Goal: Transaction & Acquisition: Book appointment/travel/reservation

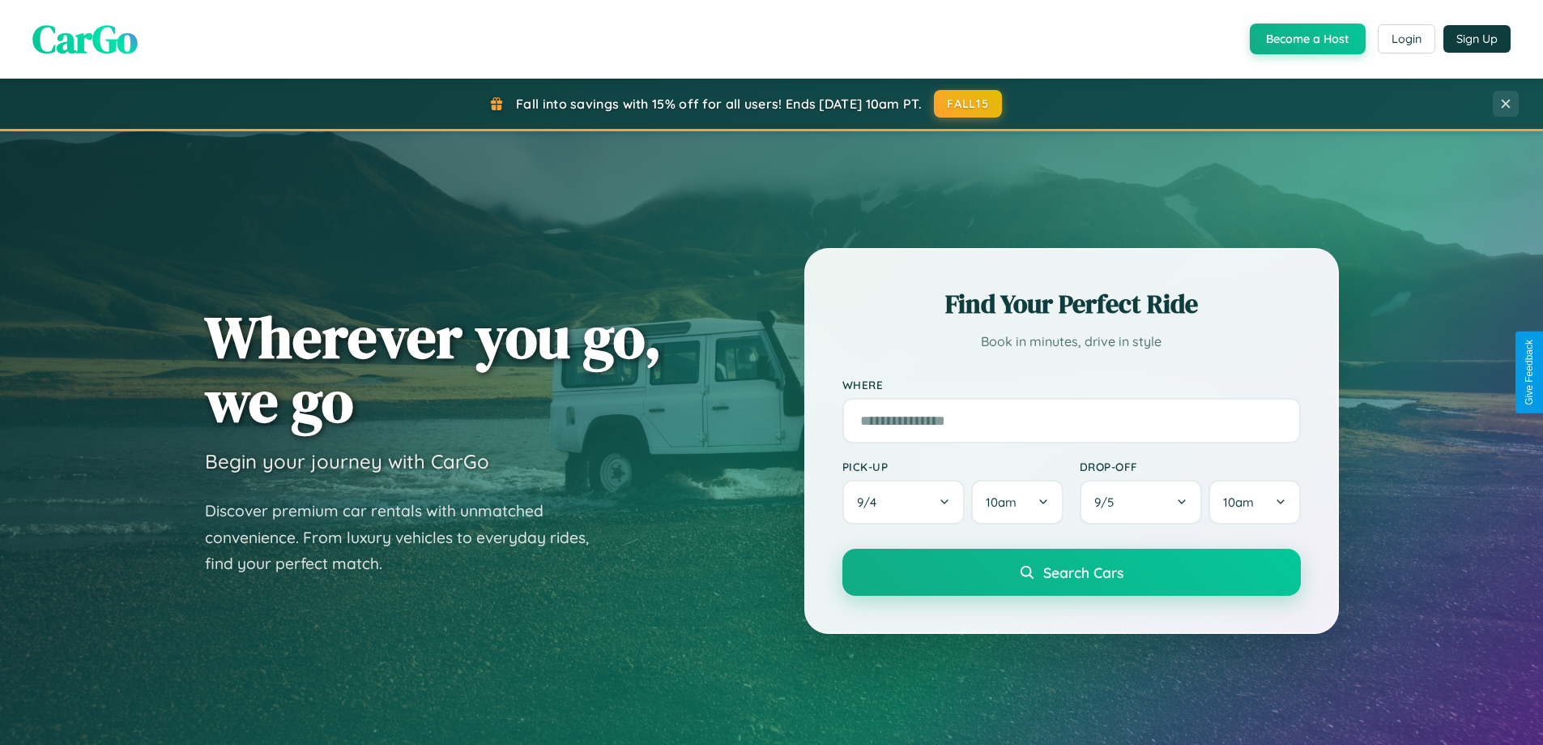
scroll to position [1115, 0]
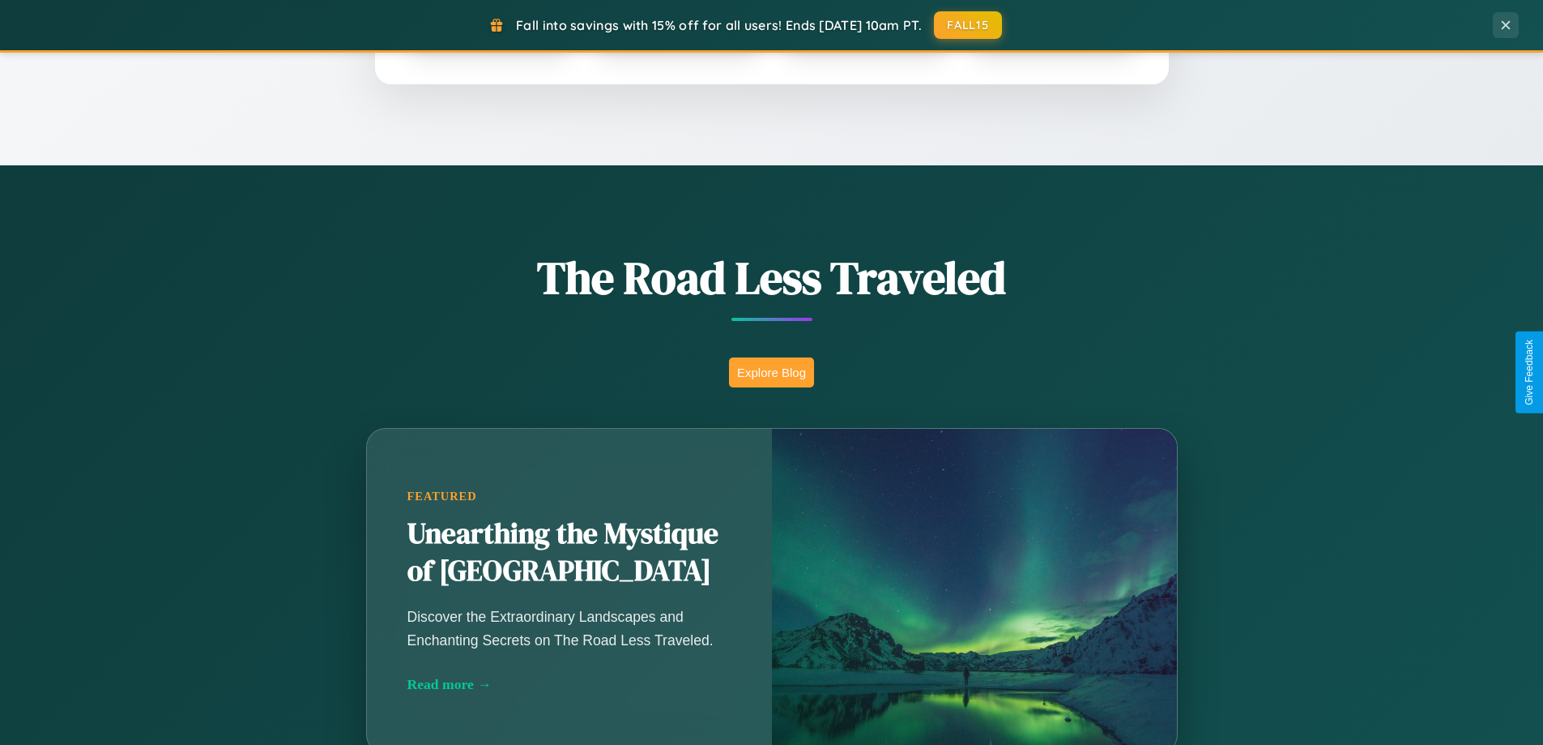
click at [771, 372] on button "Explore Blog" at bounding box center [771, 372] width 85 height 30
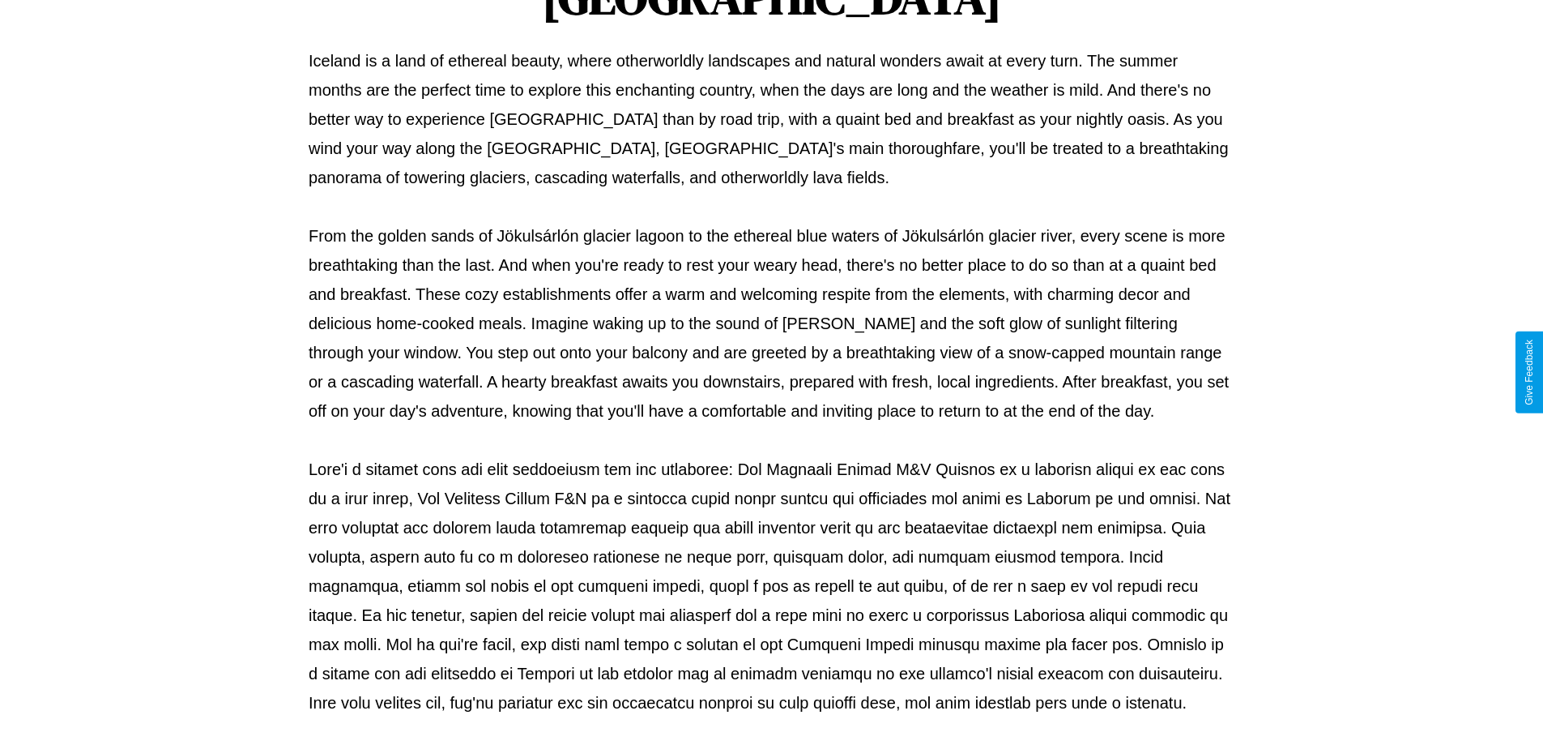
scroll to position [524, 0]
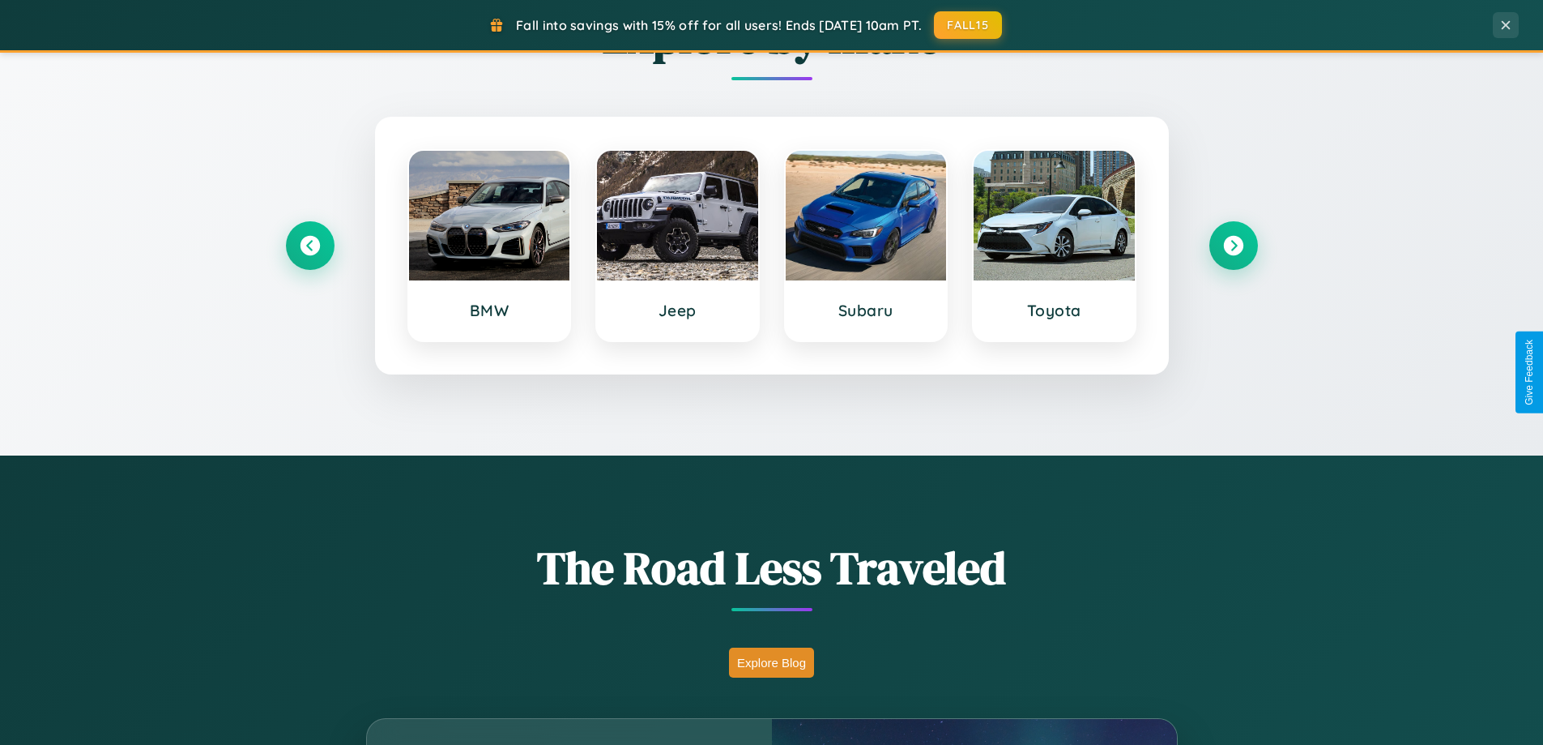
scroll to position [698, 0]
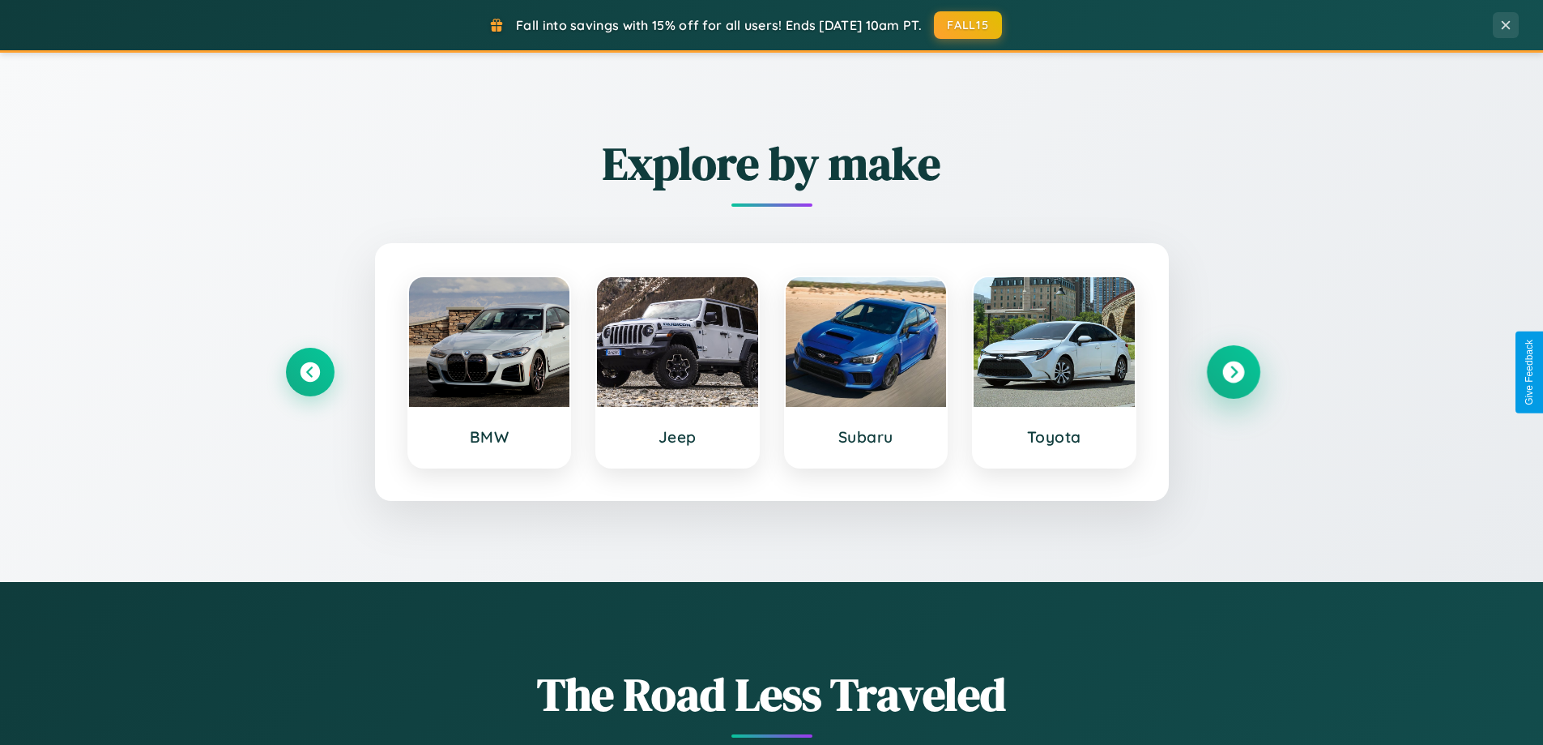
click at [1233, 372] on icon at bounding box center [1234, 372] width 22 height 22
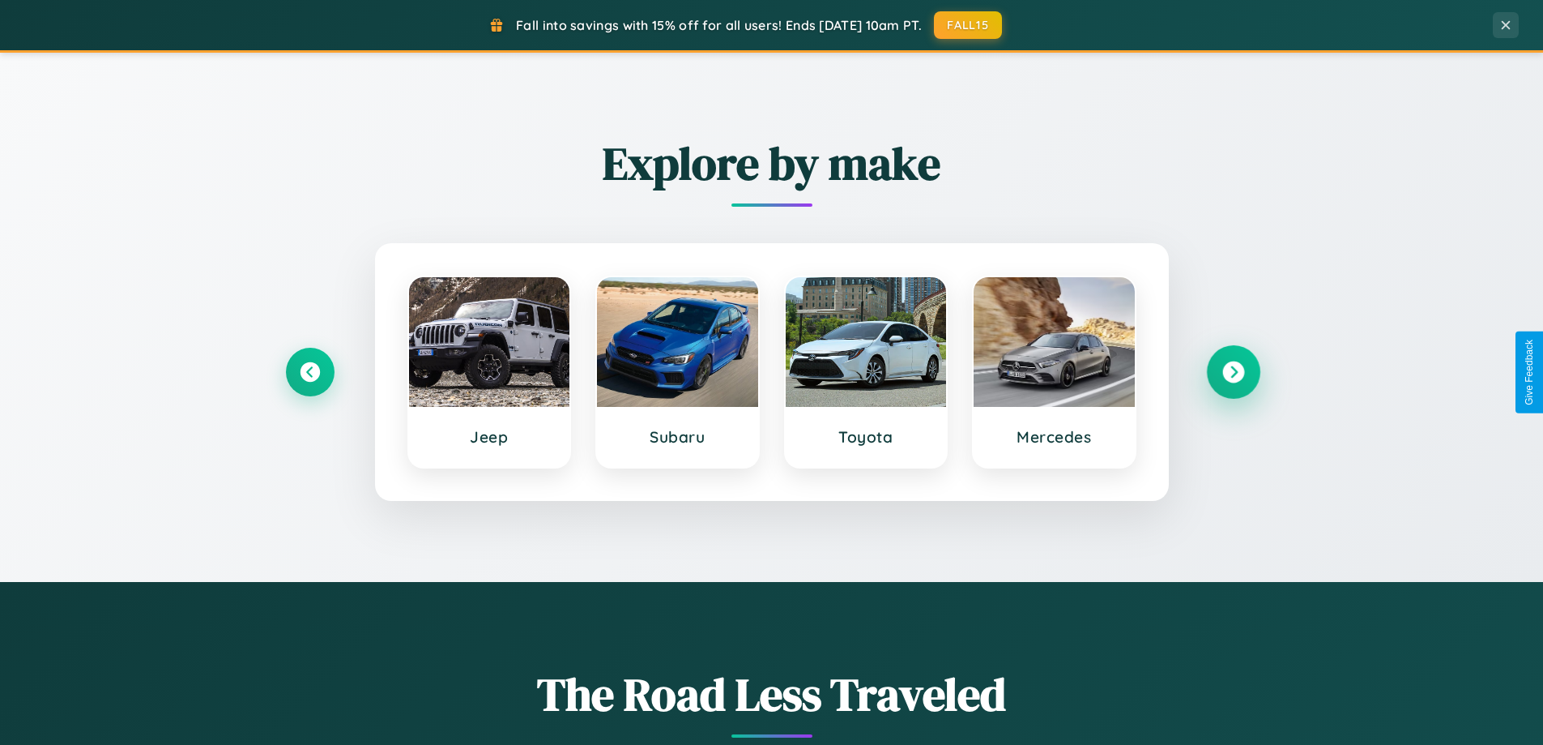
click at [1233, 372] on icon at bounding box center [1234, 372] width 22 height 22
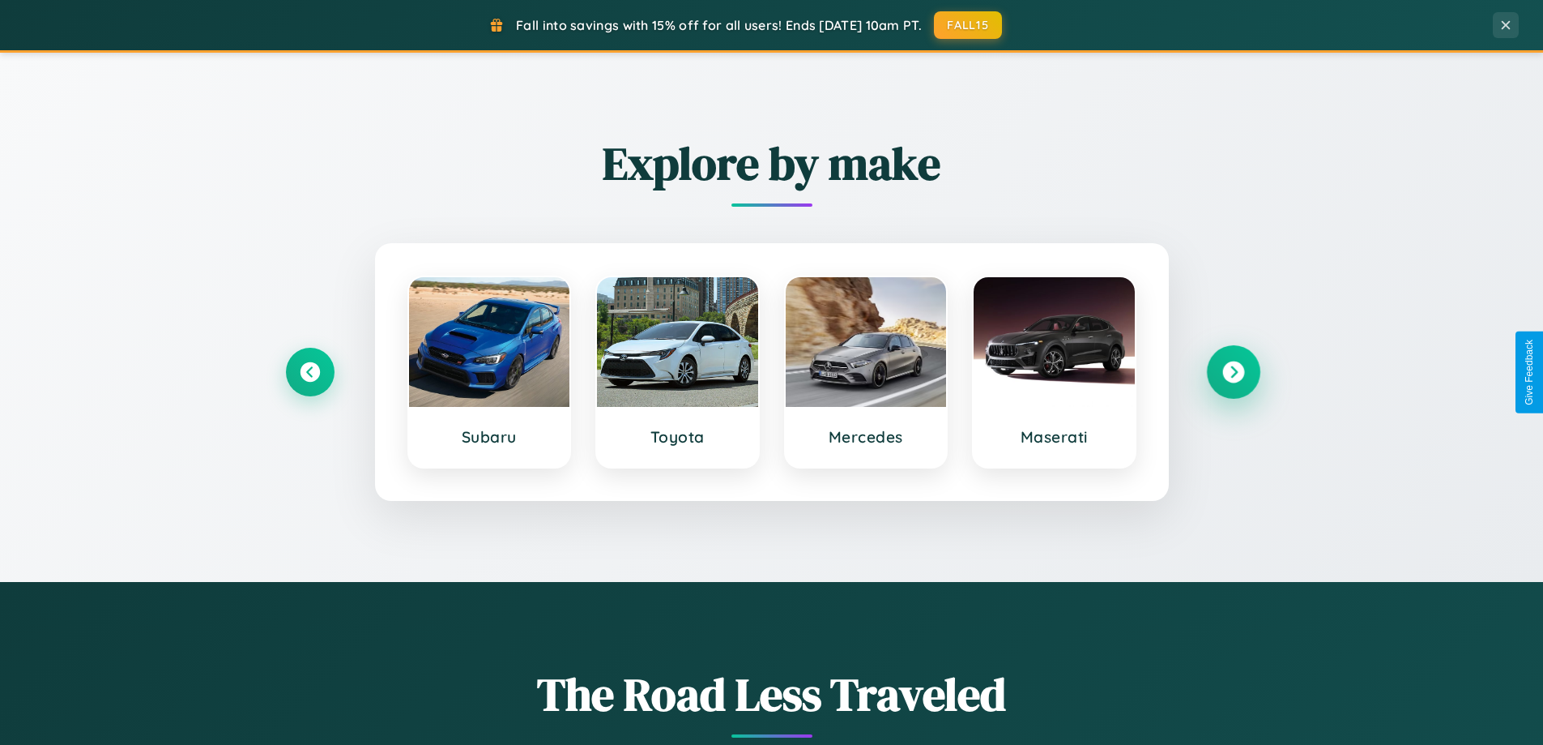
click at [1233, 372] on icon at bounding box center [1234, 372] width 22 height 22
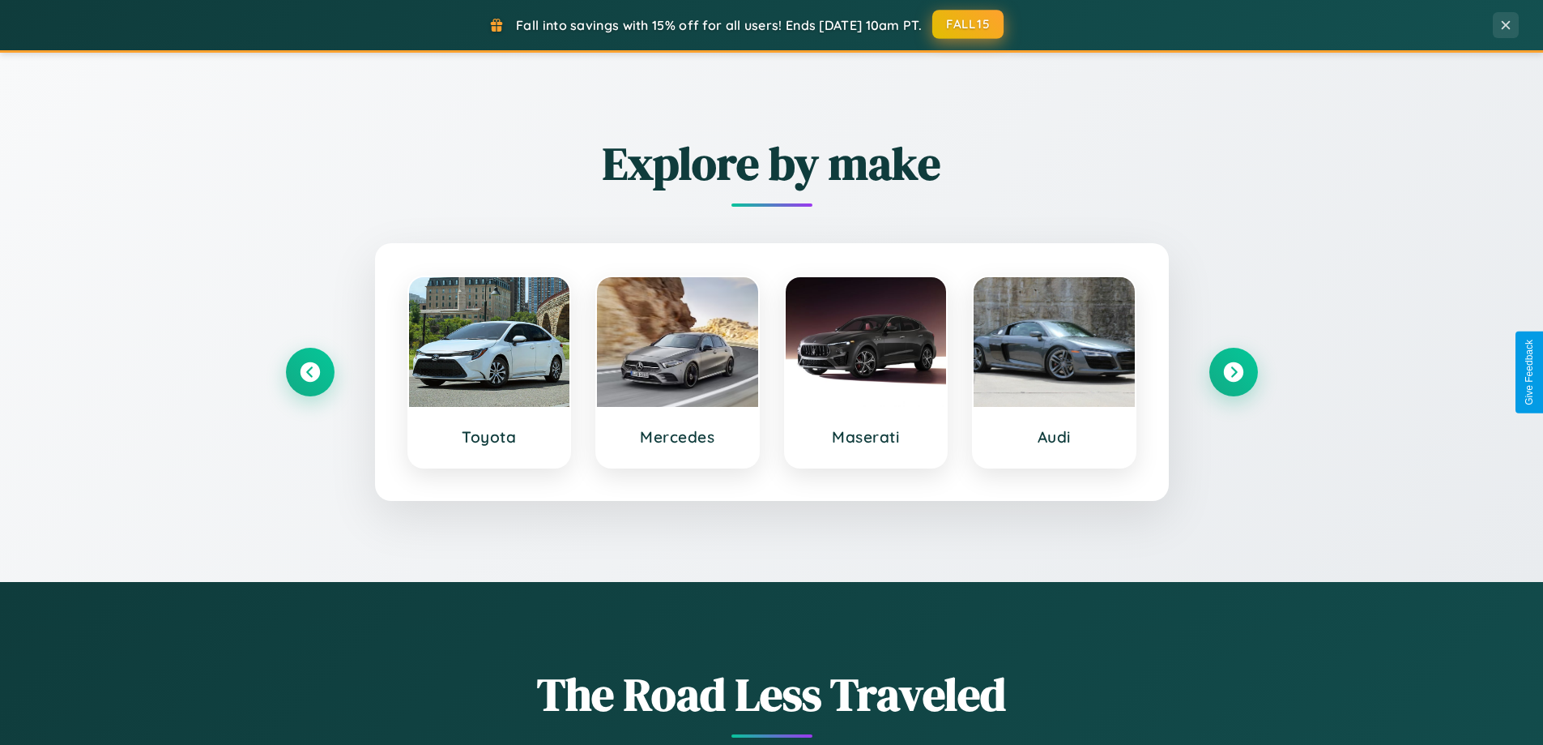
click at [969, 24] on button "FALL15" at bounding box center [968, 24] width 71 height 29
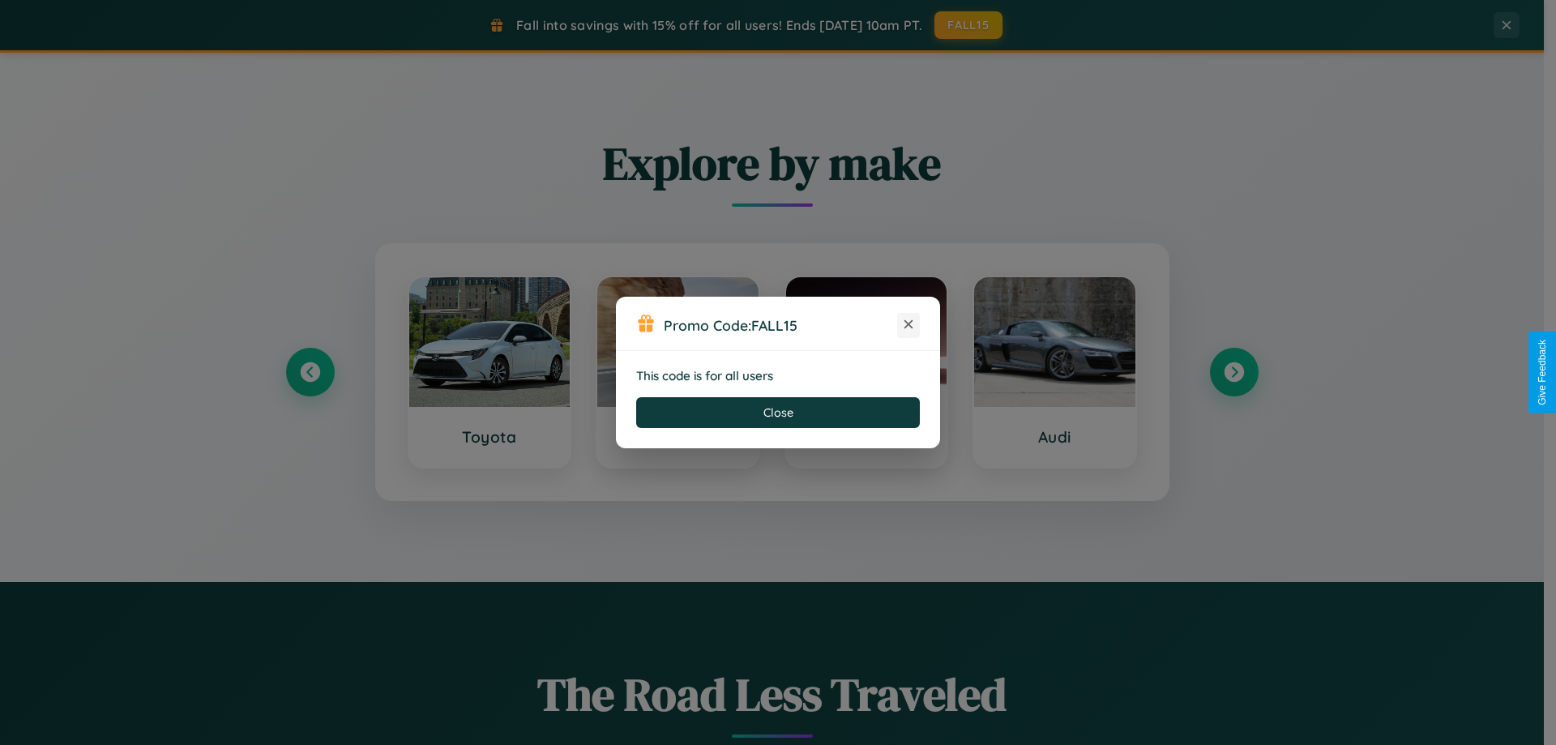
click at [908, 325] on icon at bounding box center [908, 324] width 16 height 16
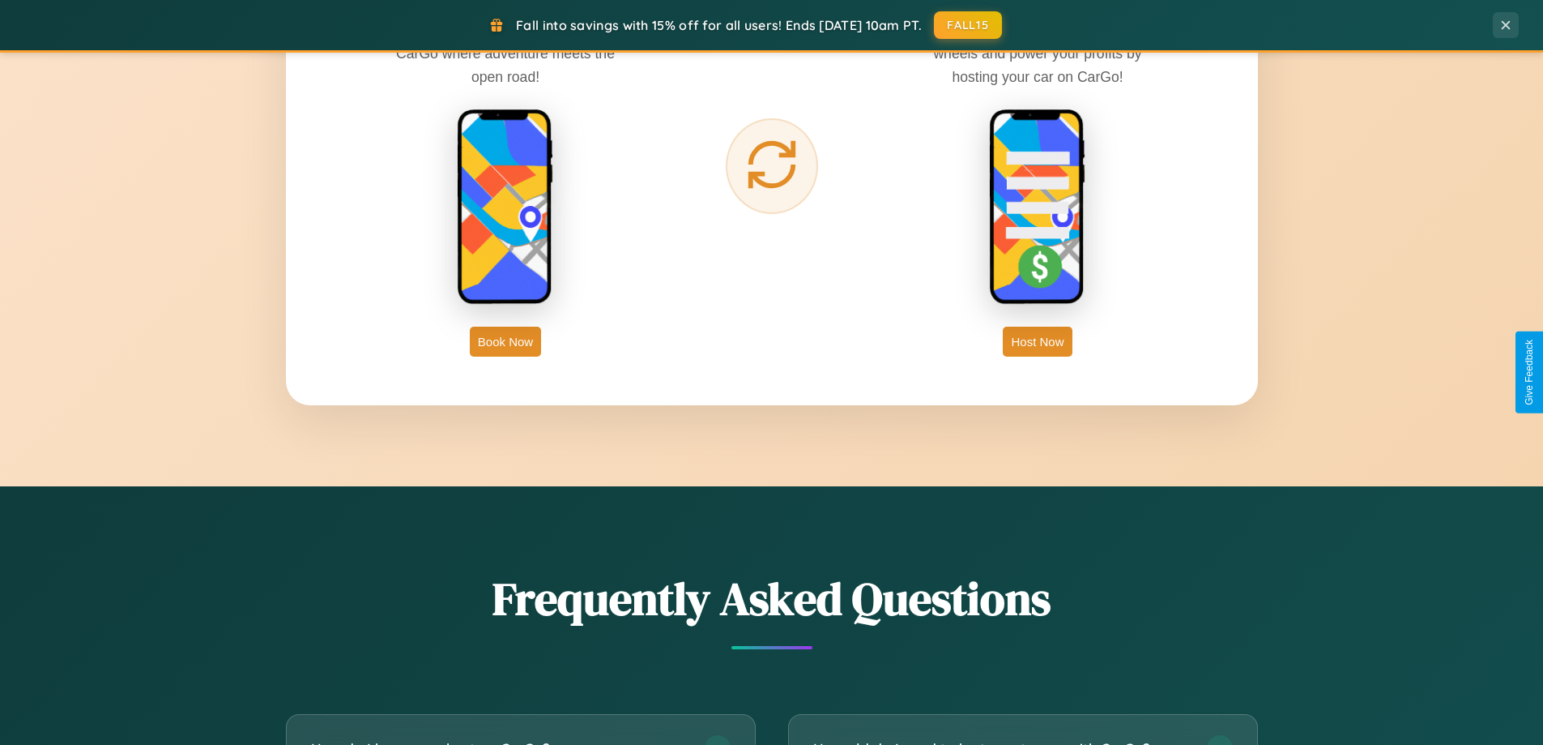
scroll to position [3118, 0]
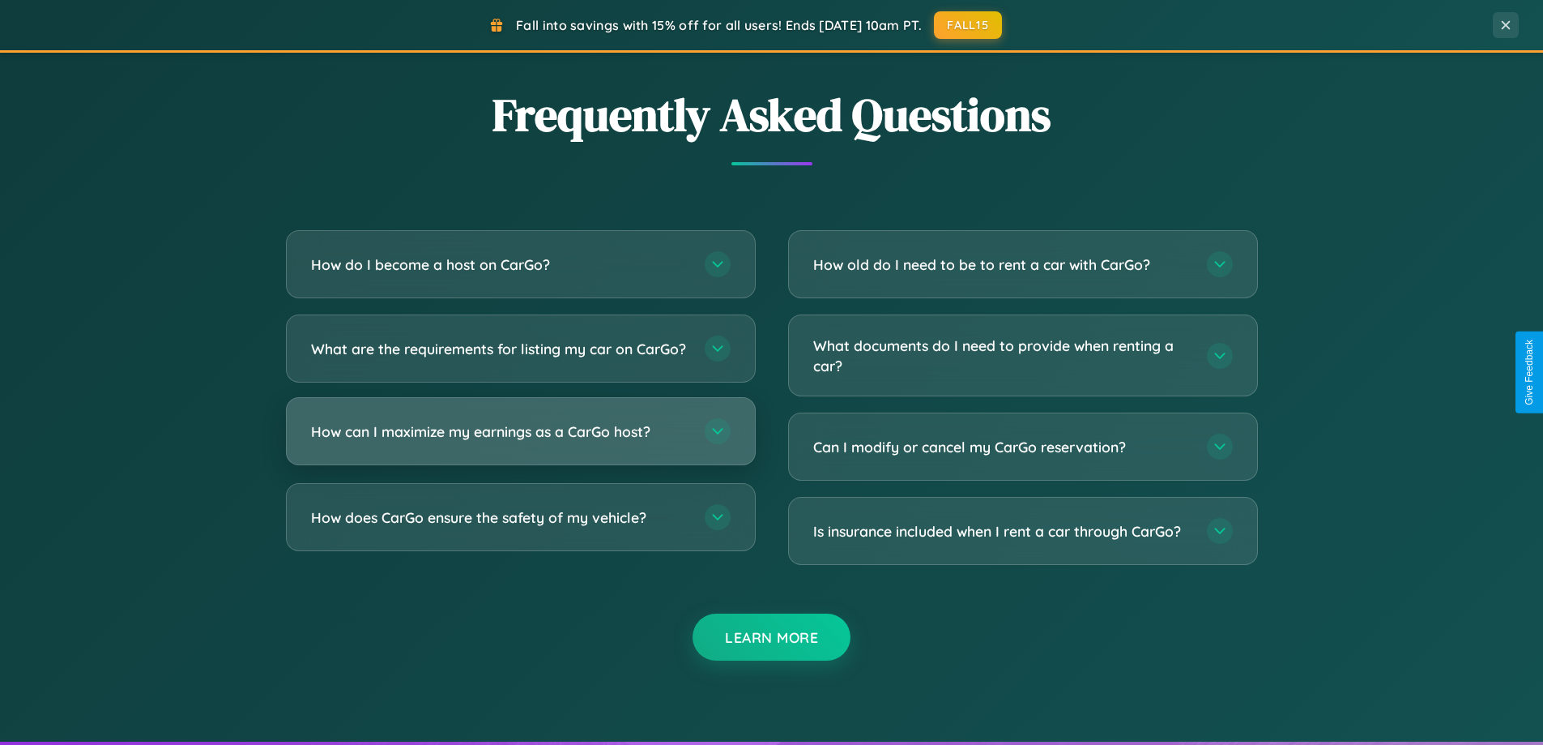
click at [520, 442] on h3 "How can I maximize my earnings as a CarGo host?" at bounding box center [500, 431] width 378 height 20
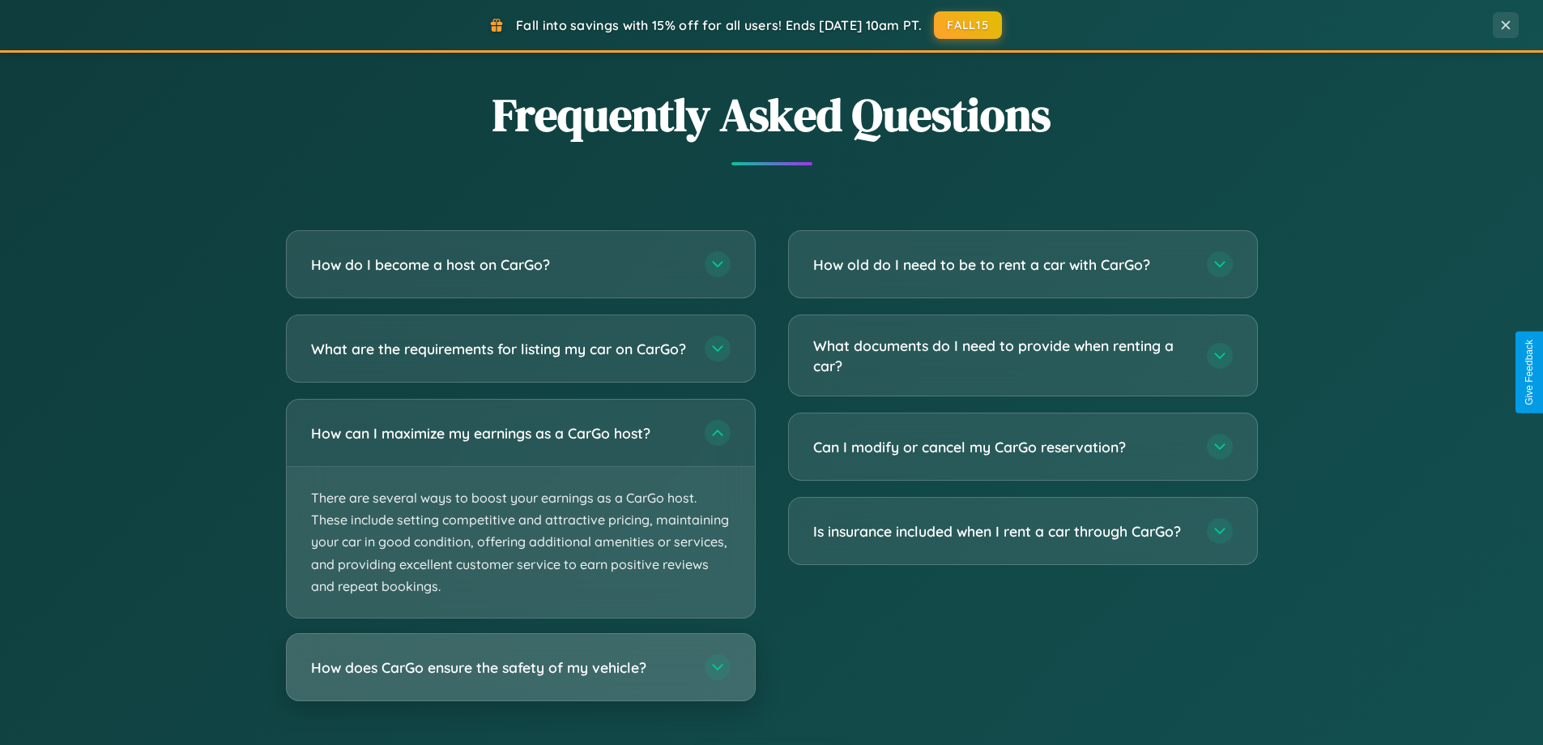
click at [520, 677] on h3 "How does CarGo ensure the safety of my vehicle?" at bounding box center [500, 667] width 378 height 20
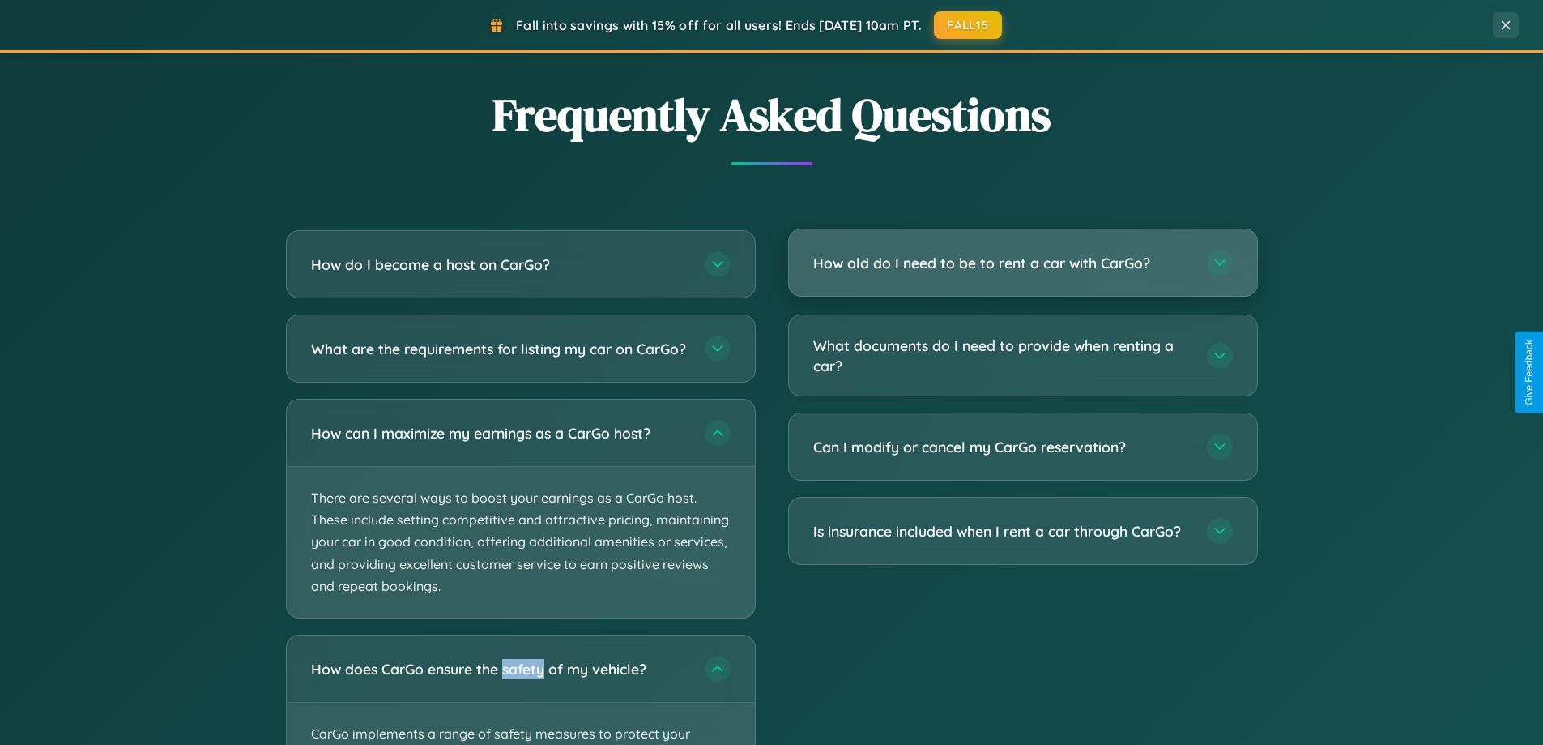
click at [1022, 263] on h3 "How old do I need to be to rent a car with CarGo?" at bounding box center [1002, 263] width 378 height 20
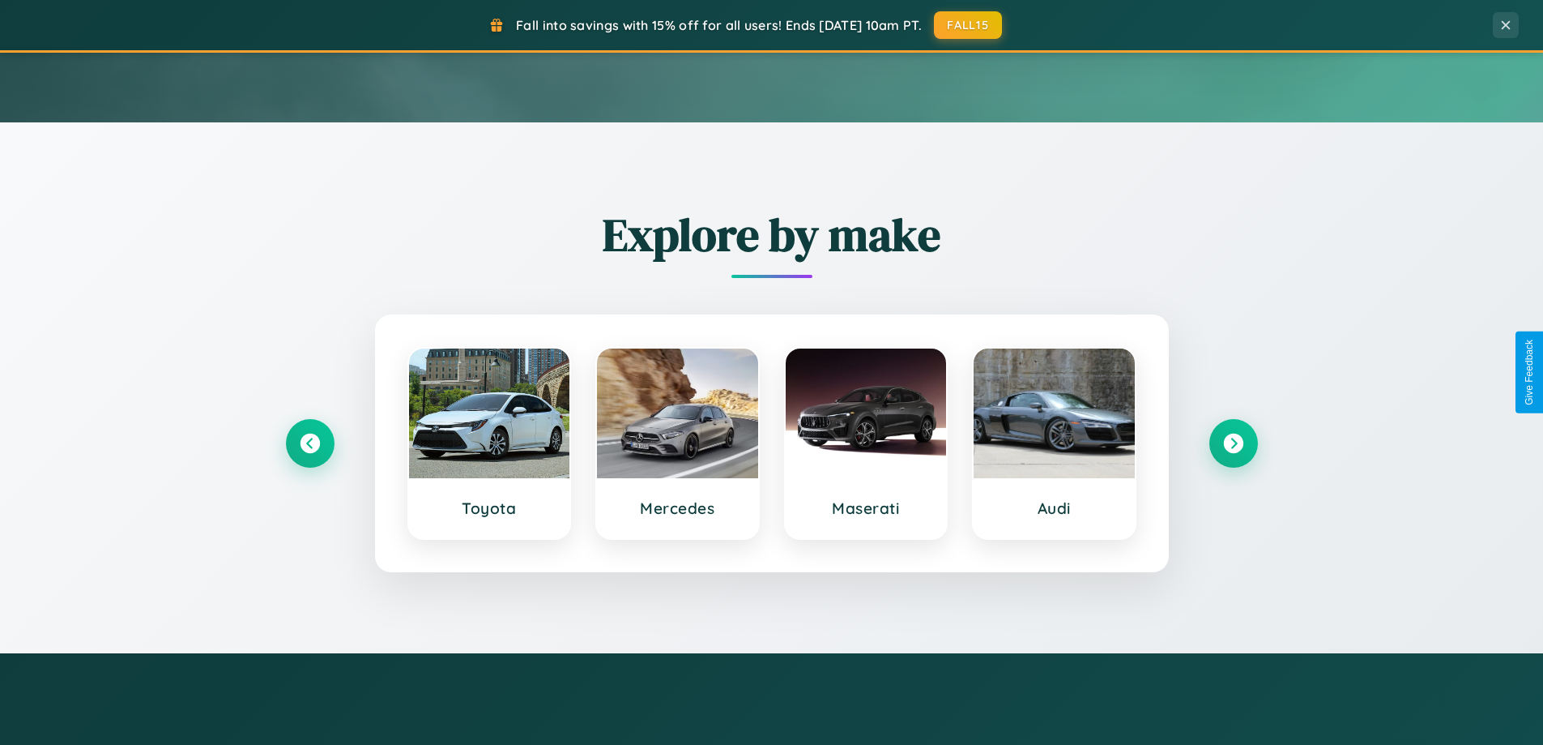
scroll to position [48, 0]
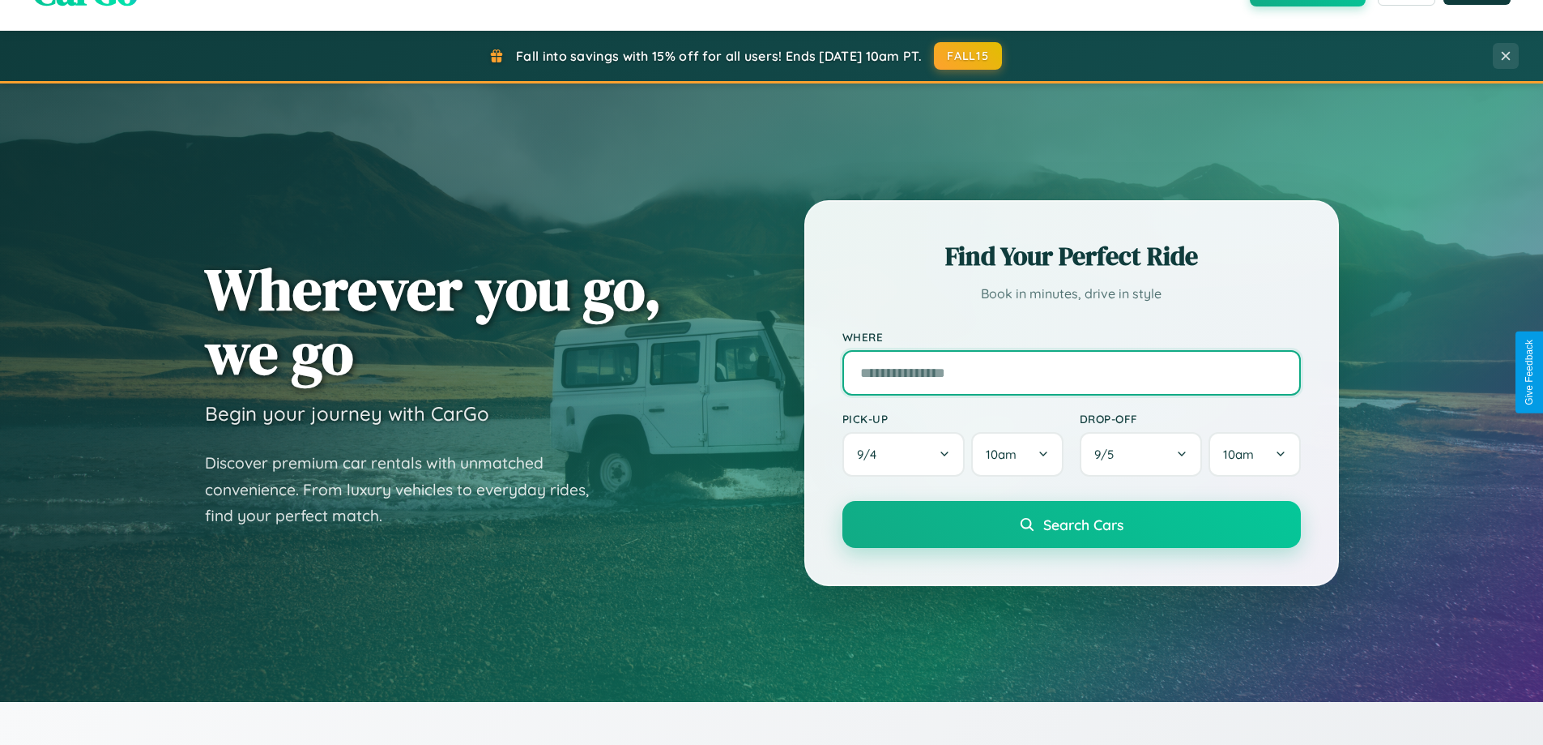
click at [1071, 372] on input "text" at bounding box center [1072, 372] width 459 height 45
type input "******"
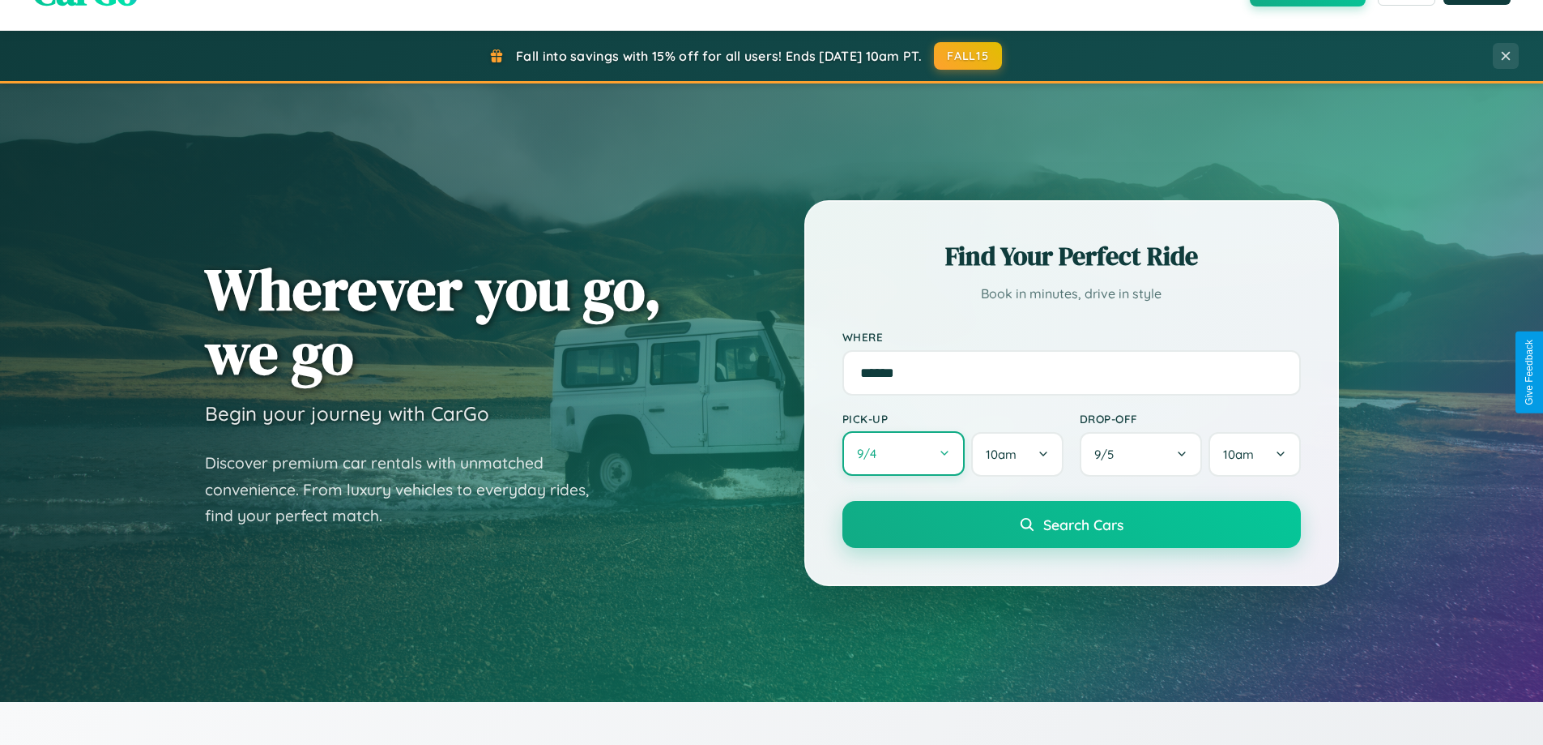
click at [903, 454] on button "9 / 4" at bounding box center [904, 453] width 123 height 45
select select "*"
select select "****"
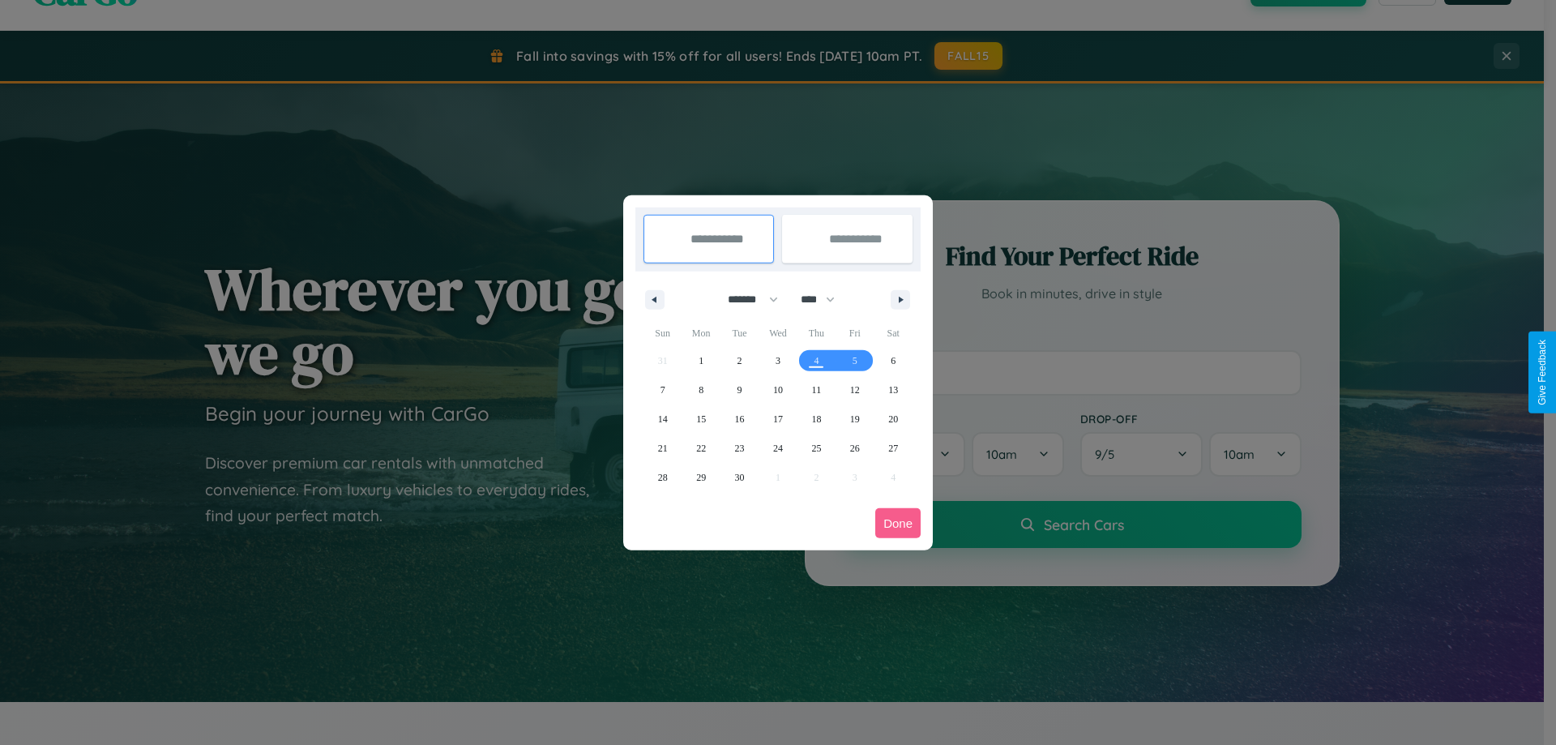
drag, startPoint x: 745, startPoint y: 299, endPoint x: 778, endPoint y: 325, distance: 41.5
click at [745, 299] on select "******* ******** ***** ***** *** **** **** ****** ********* ******* ******** **…" at bounding box center [749, 299] width 69 height 27
click at [893, 360] on span "6" at bounding box center [892, 360] width 5 height 29
type input "**********"
click at [893, 389] on span "13" at bounding box center [893, 389] width 10 height 29
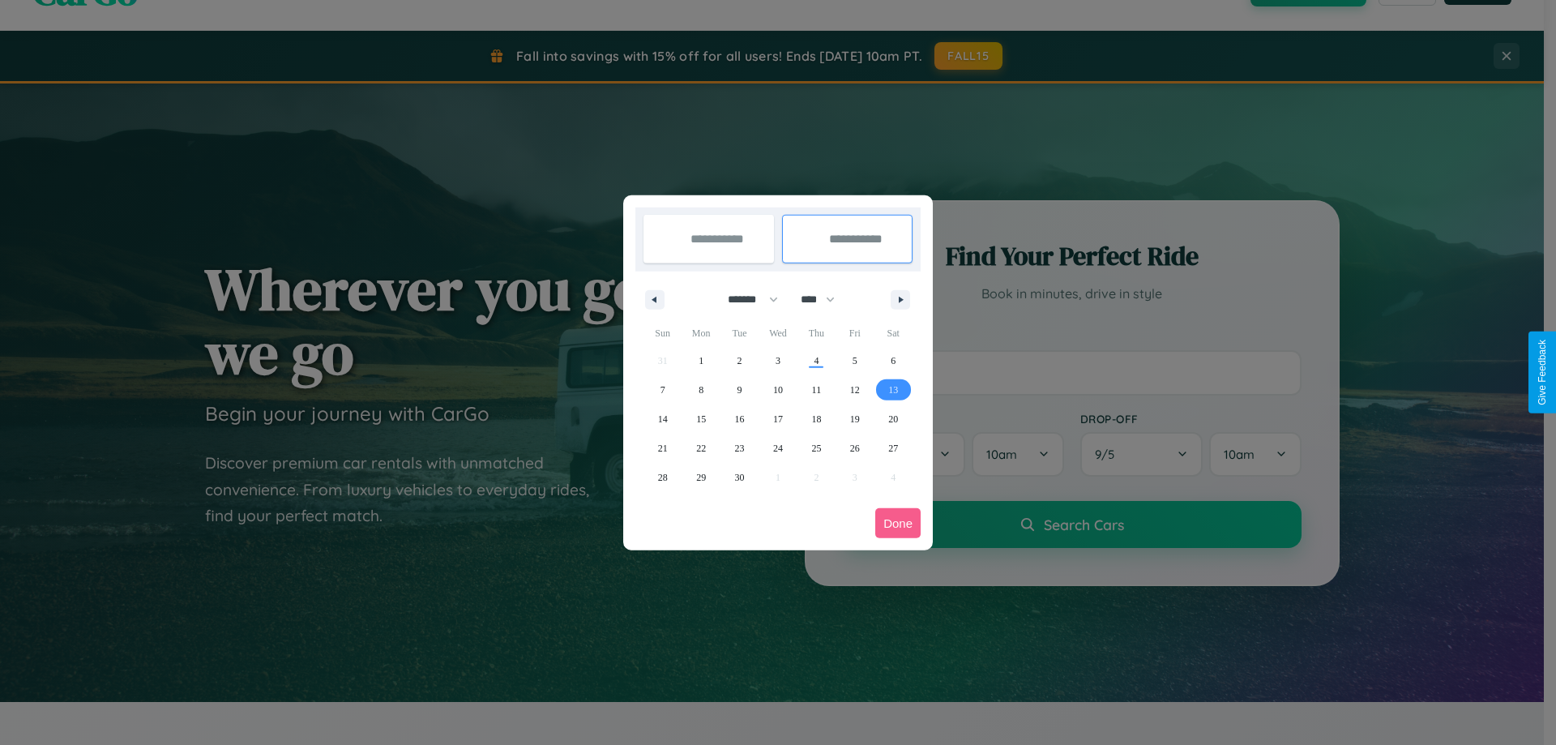
type input "**********"
click at [898, 523] on button "Done" at bounding box center [897, 523] width 45 height 30
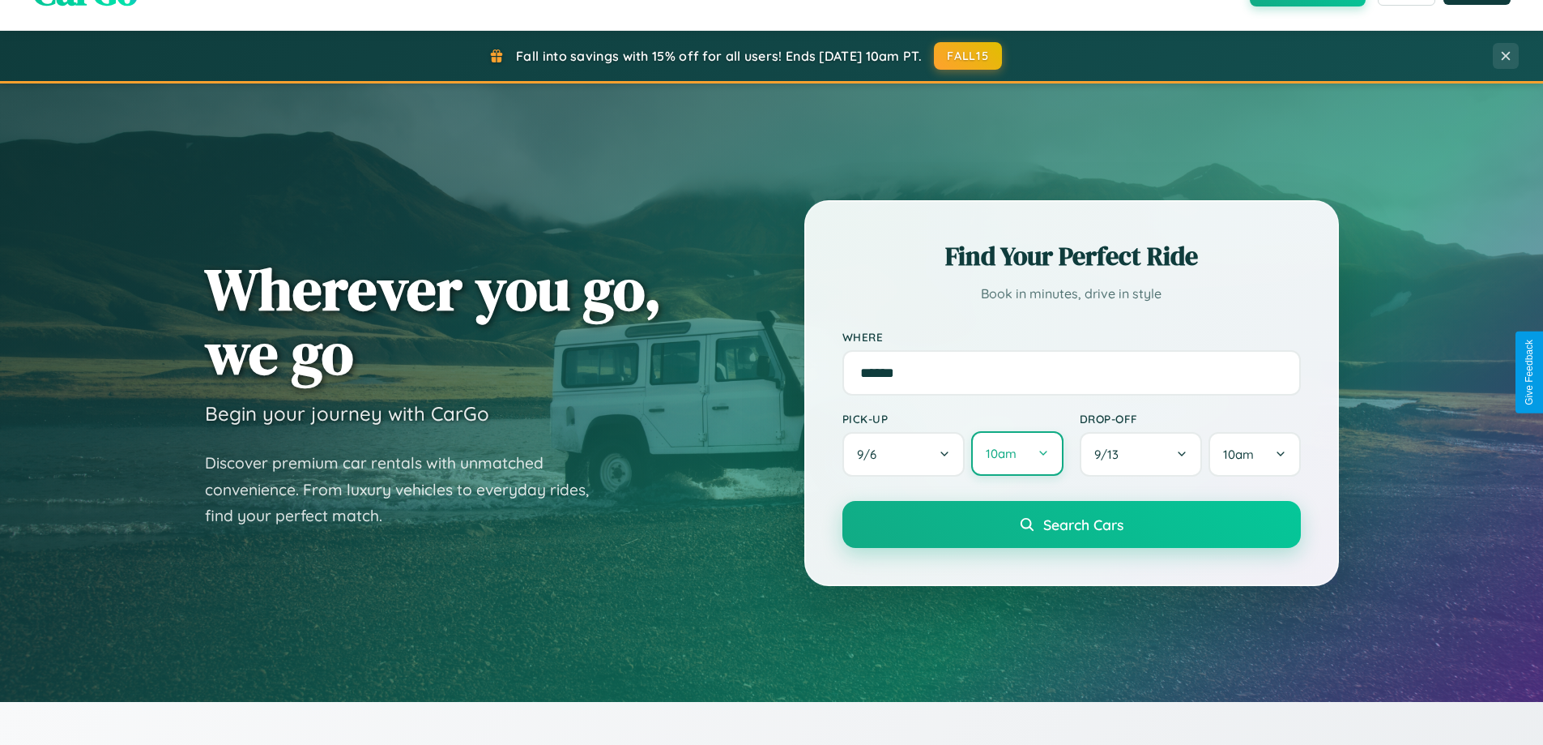
click at [1017, 454] on button "10am" at bounding box center [1017, 453] width 92 height 45
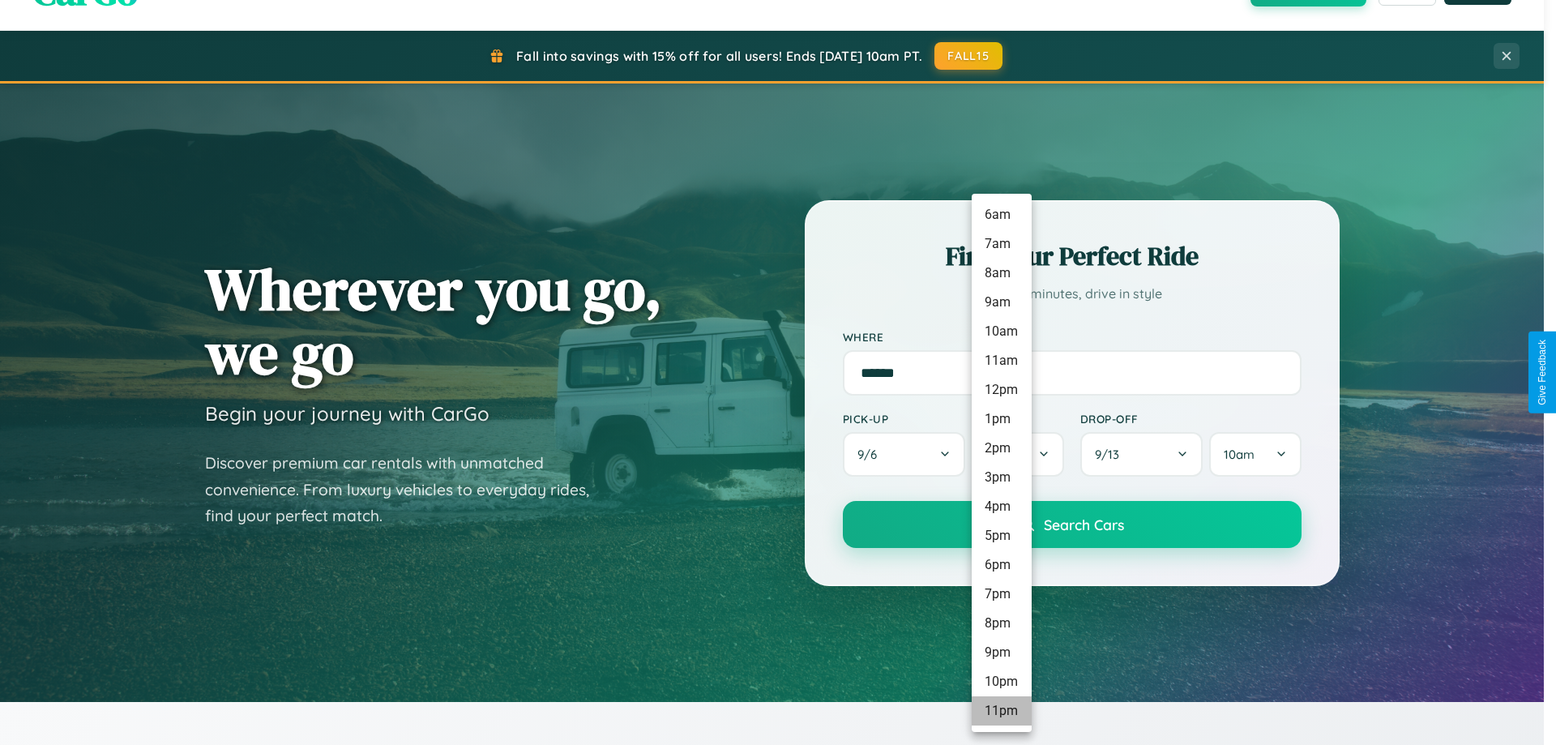
click at [1001, 711] on li "11pm" at bounding box center [1001, 710] width 60 height 29
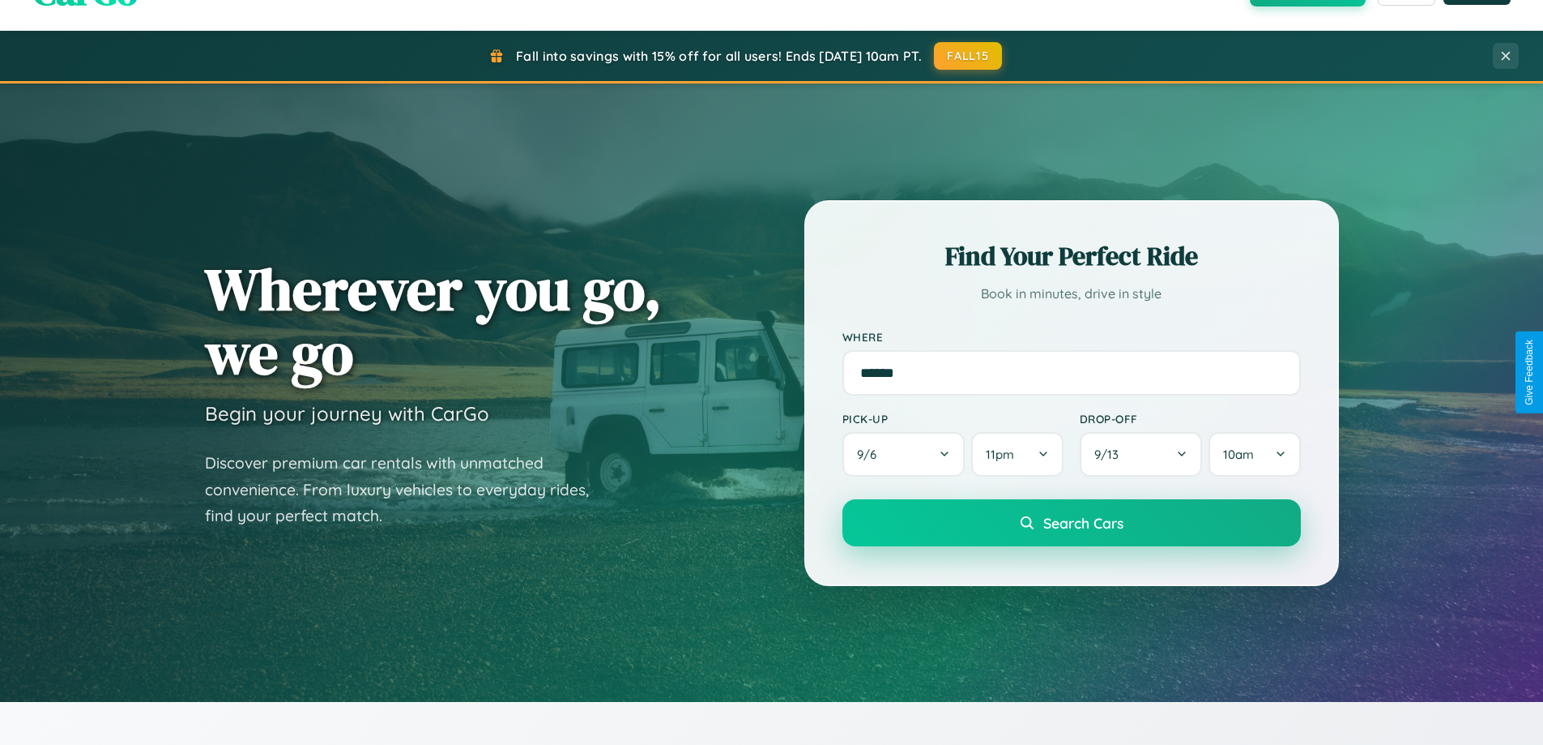
click at [1071, 524] on span "Search Cars" at bounding box center [1084, 523] width 80 height 18
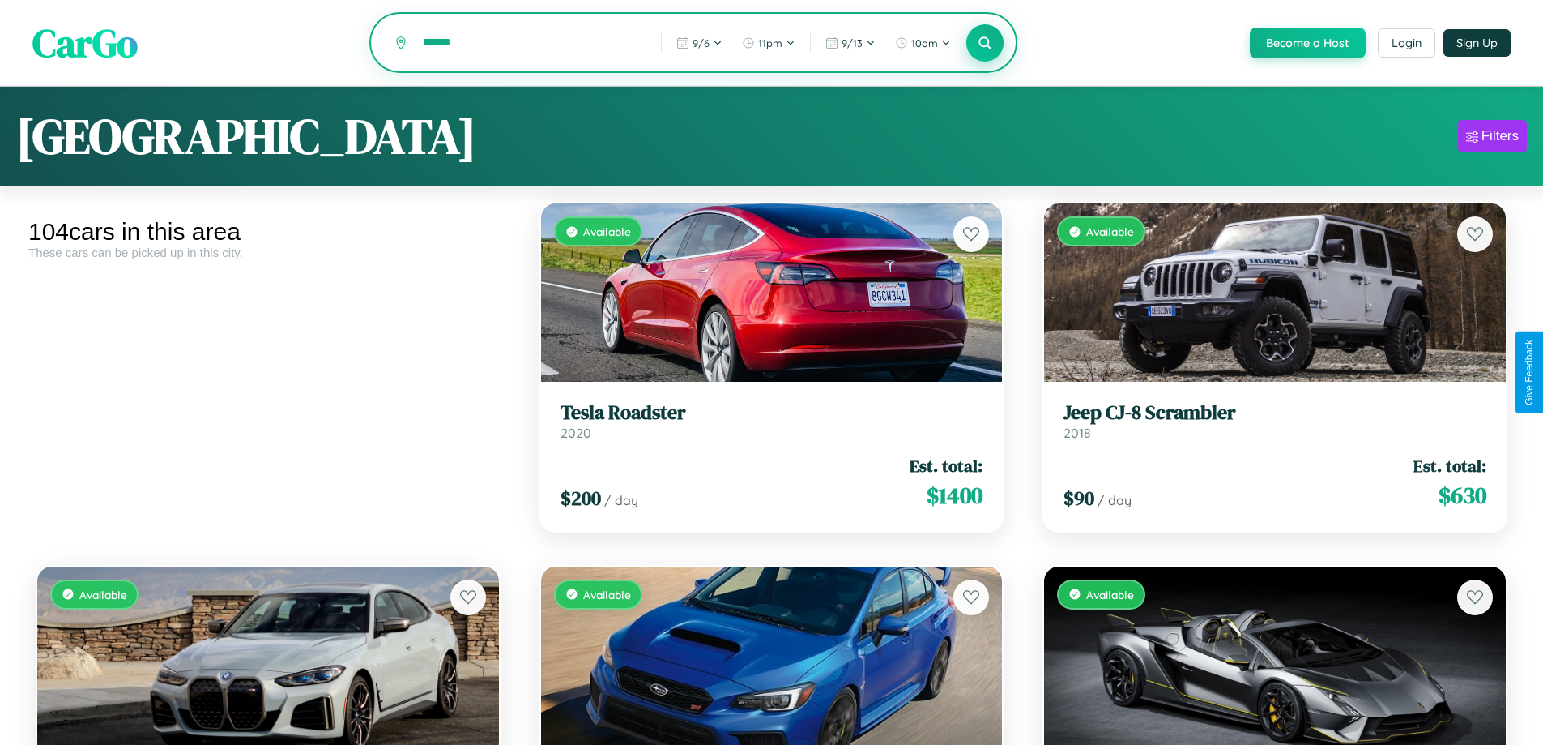
type input "******"
click at [984, 44] on icon at bounding box center [985, 42] width 15 height 15
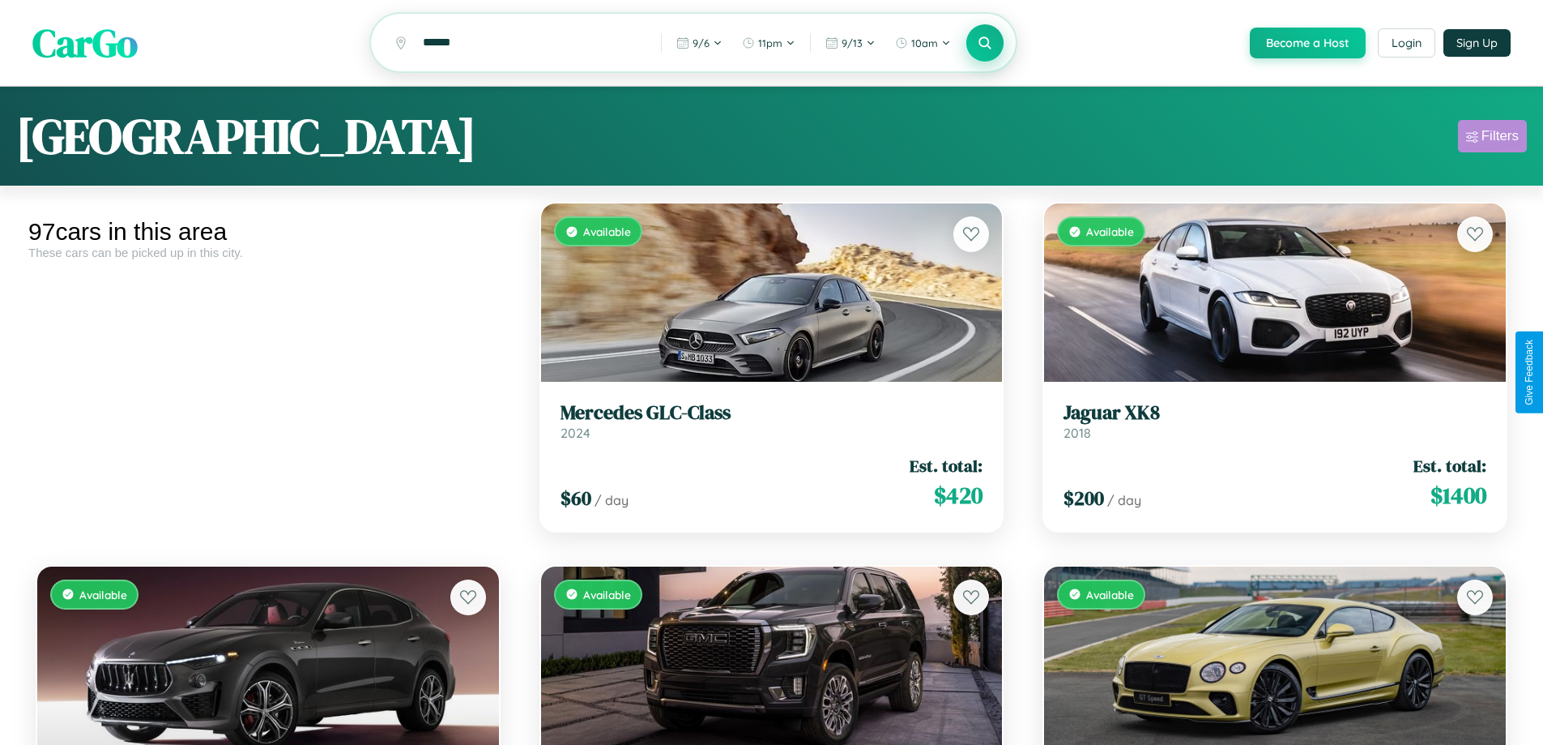
click at [1492, 139] on div "Filters" at bounding box center [1500, 136] width 37 height 16
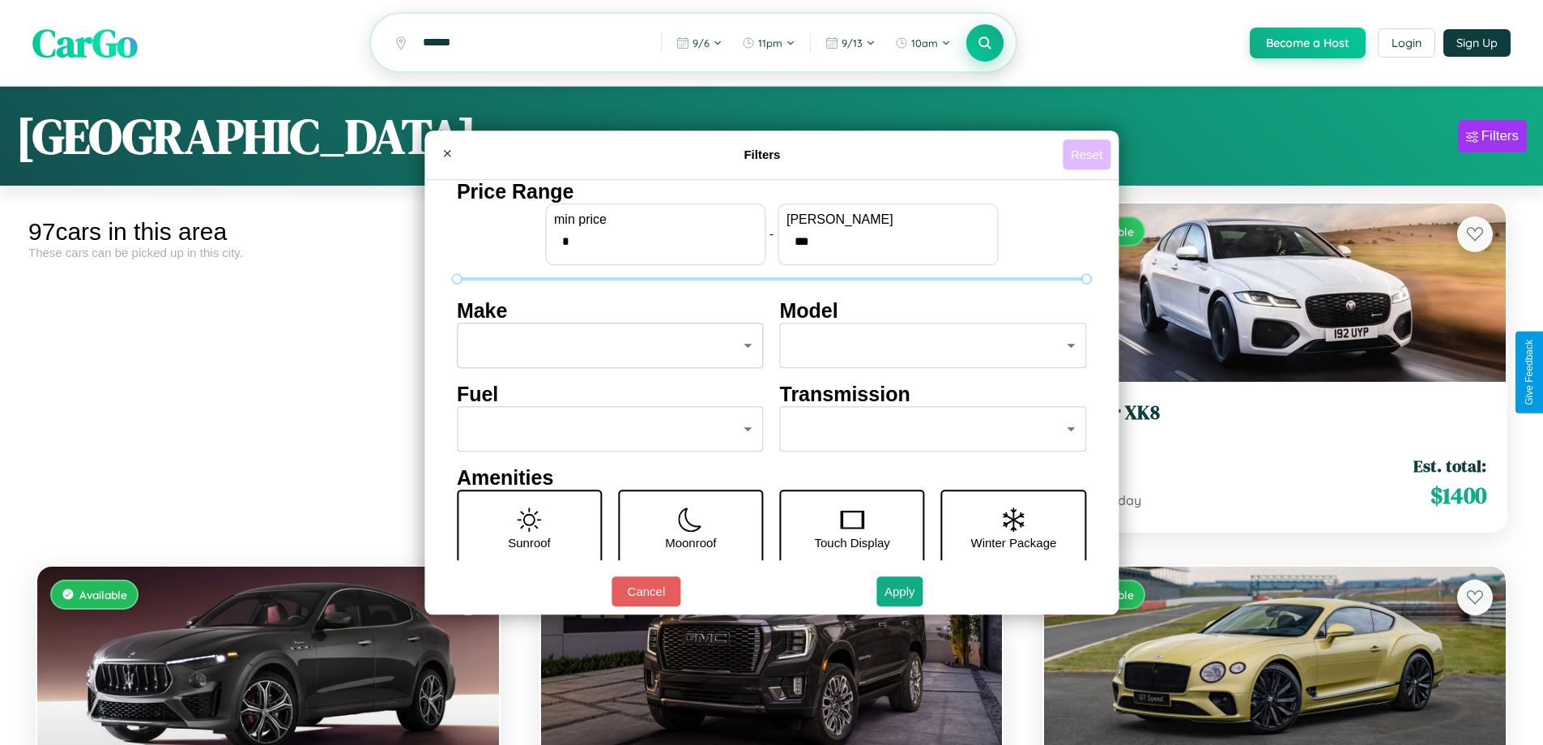
click at [1089, 154] on button "Reset" at bounding box center [1087, 154] width 48 height 30
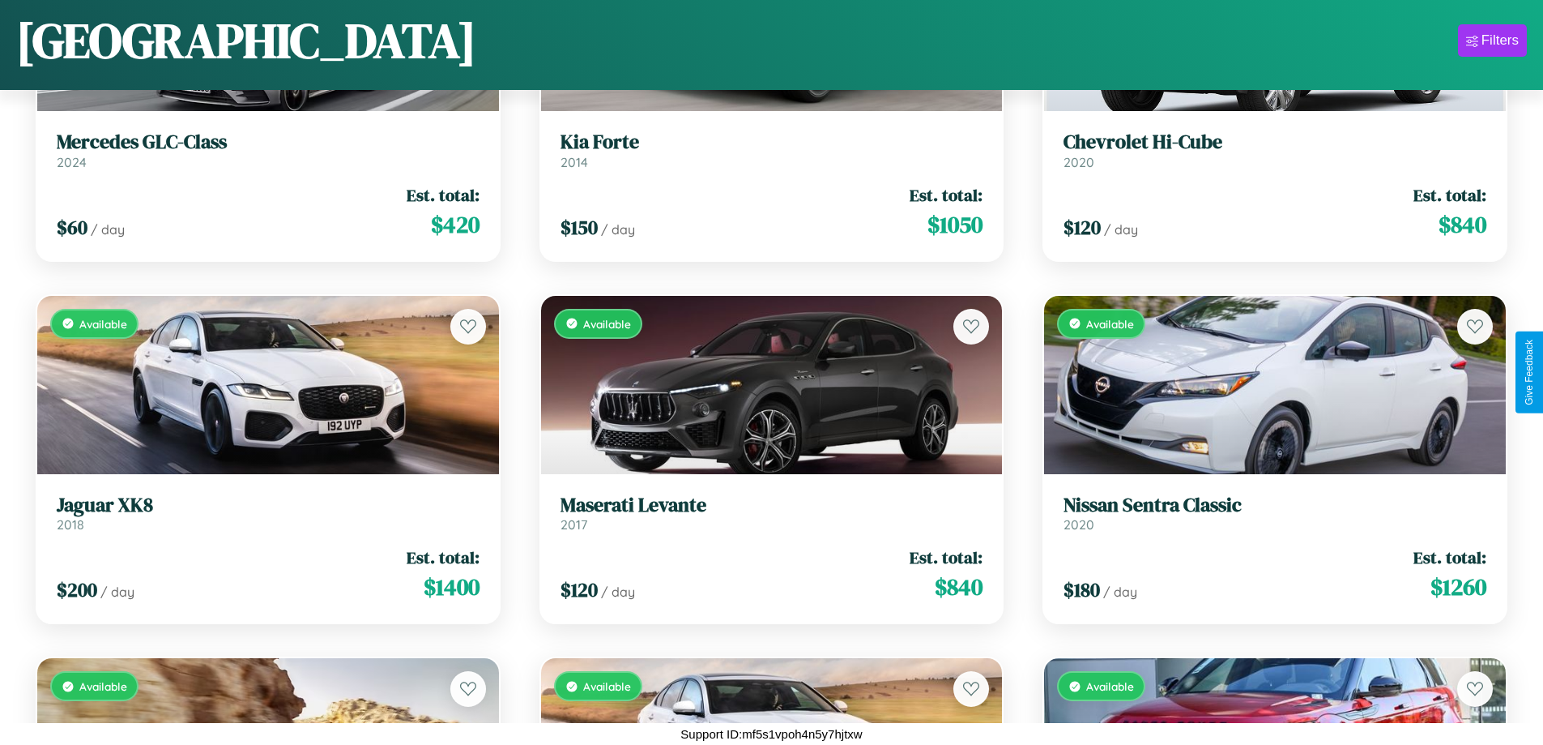
scroll to position [1317, 0]
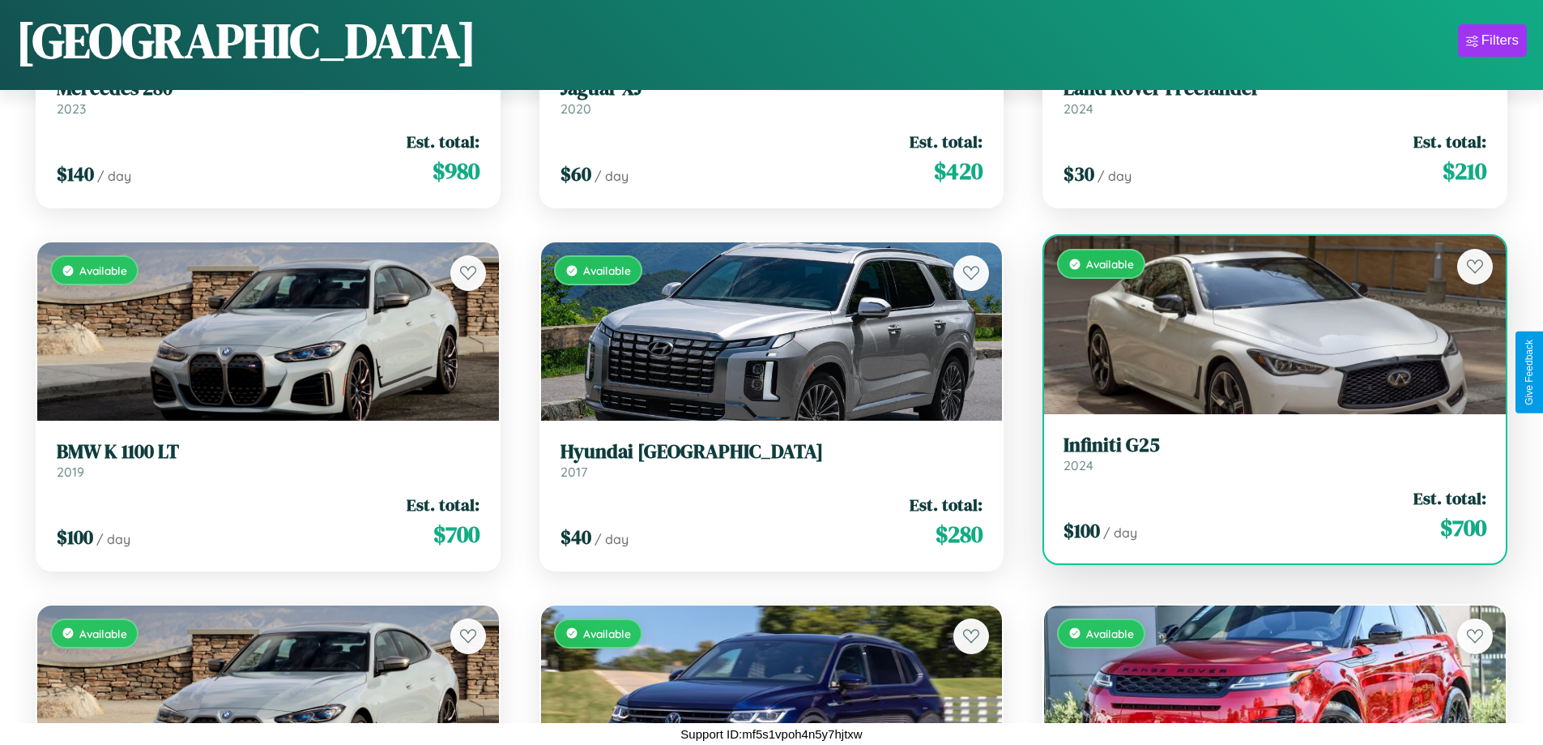
click at [1265, 456] on link "Infiniti G25 2024" at bounding box center [1275, 453] width 423 height 40
